Goal: Information Seeking & Learning: Learn about a topic

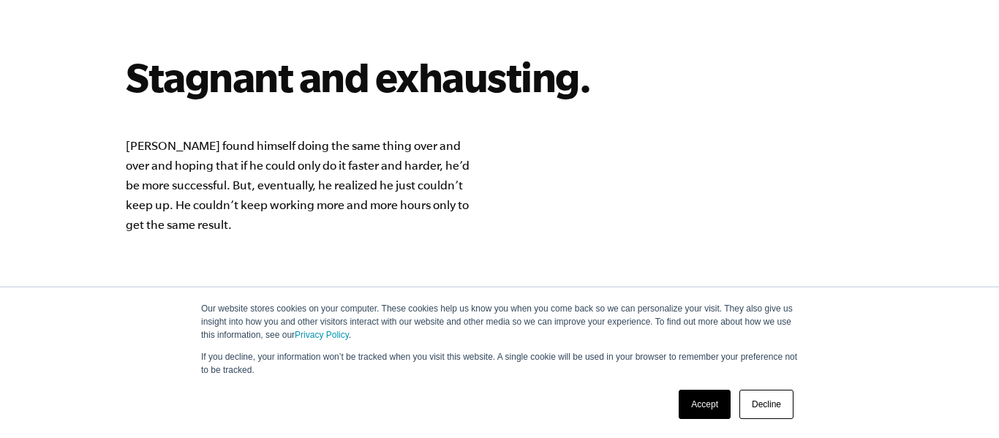
scroll to position [1232, 0]
click at [698, 407] on link "Accept" at bounding box center [705, 404] width 52 height 29
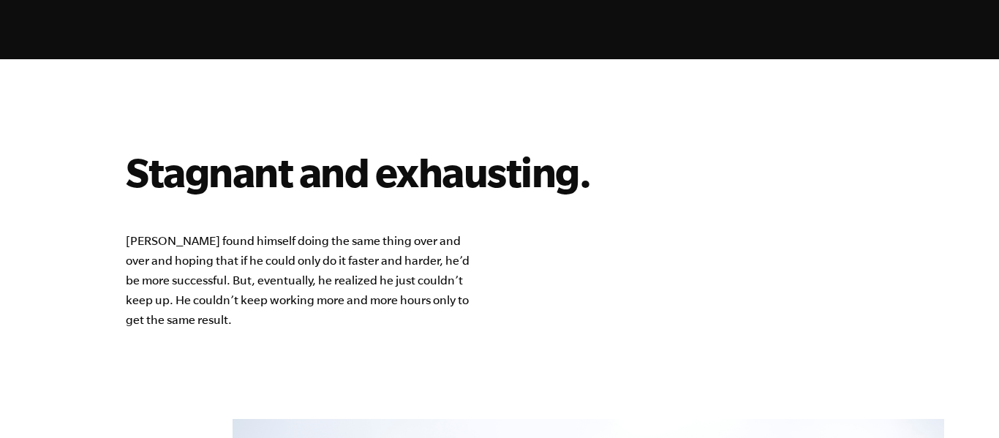
scroll to position [1131, 0]
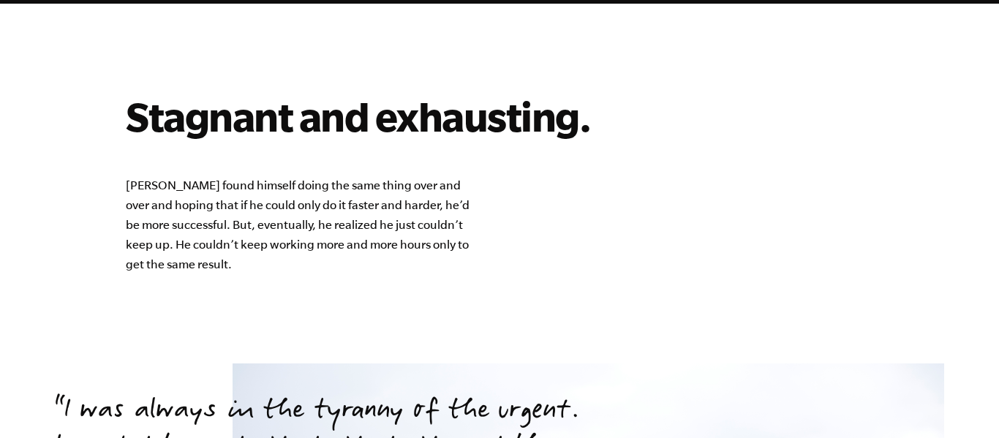
scroll to position [1192, 0]
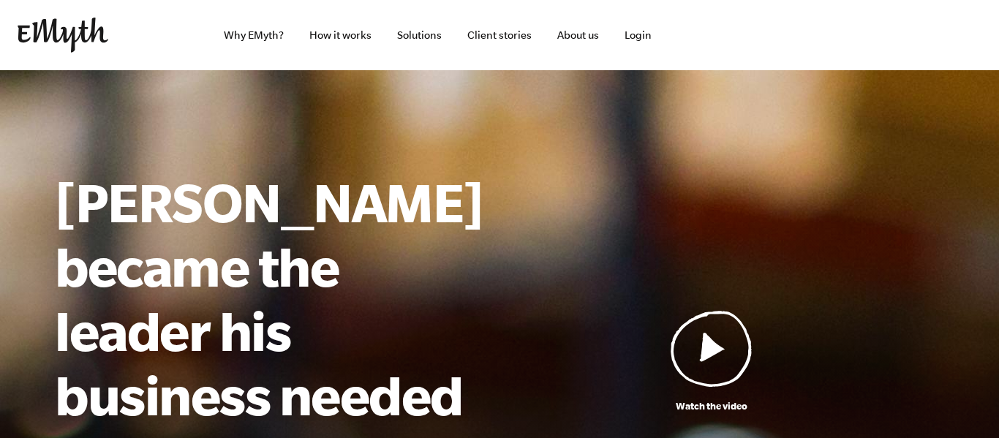
click at [534, 210] on div "Watch the video [PERSON_NAME] became the leader his business needed—and grew it…" at bounding box center [499, 402] width 925 height 489
